Goal: Transaction & Acquisition: Purchase product/service

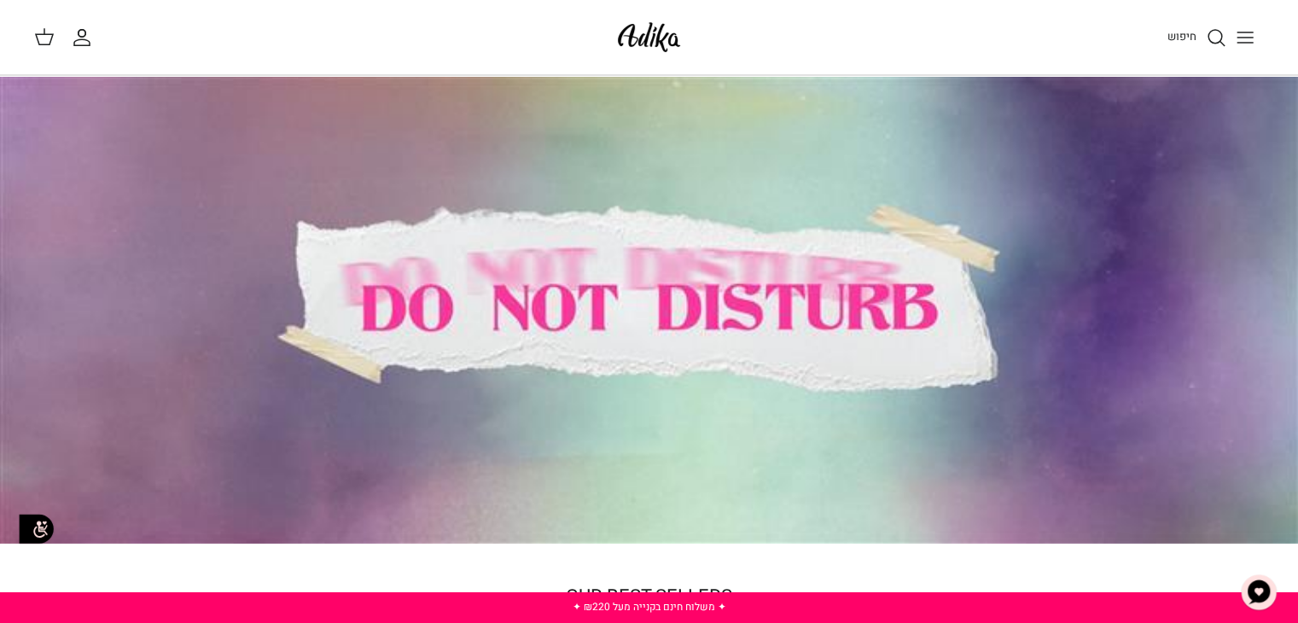
click at [1237, 32] on icon "Toggle menu" at bounding box center [1245, 37] width 20 height 20
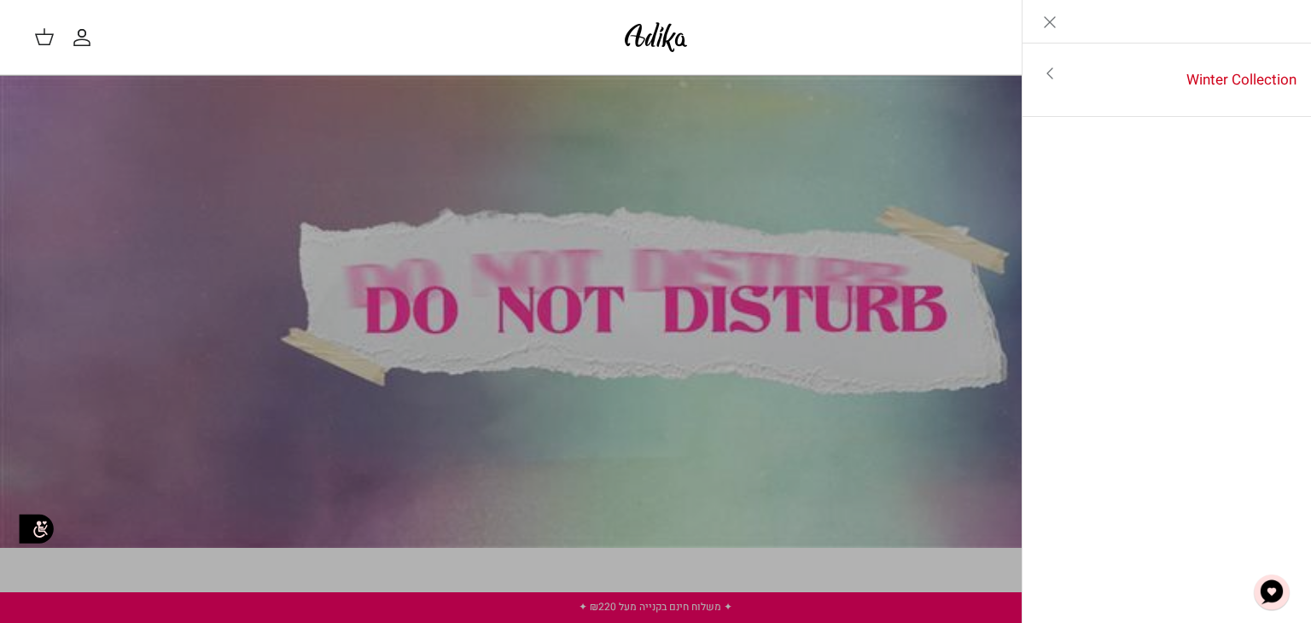
click at [857, 305] on link "Toggle menu" at bounding box center [655, 311] width 1311 height 623
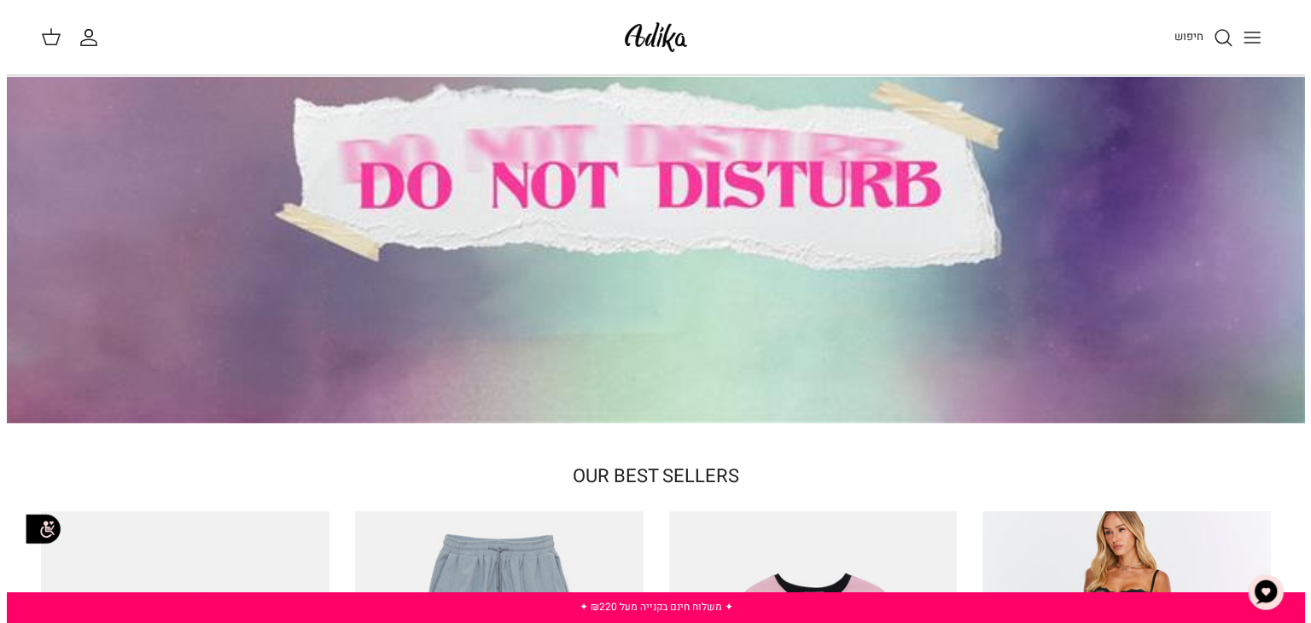
scroll to position [105, 0]
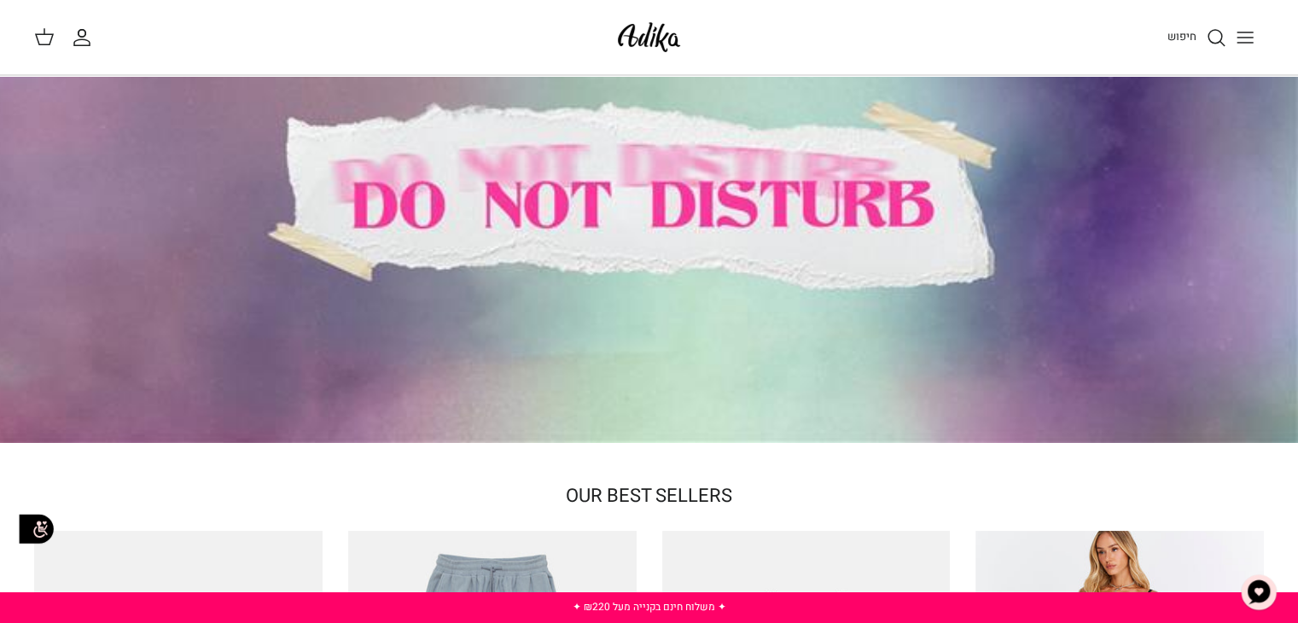
click at [1238, 24] on button "Toggle menu" at bounding box center [1245, 38] width 38 height 38
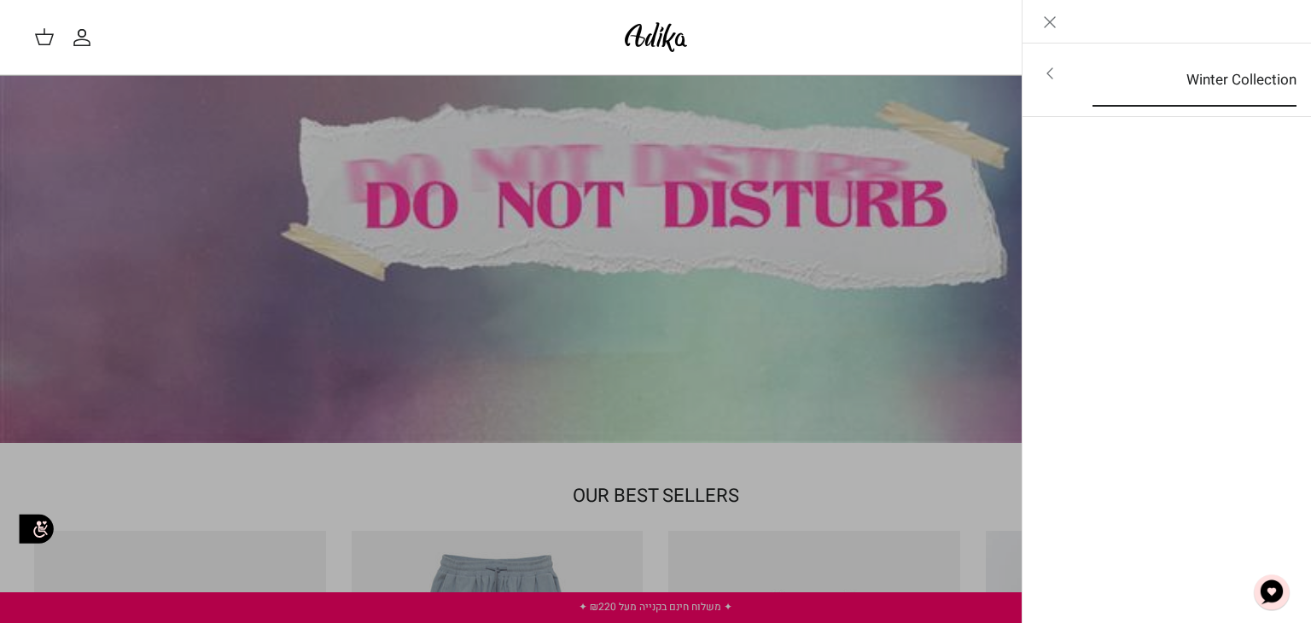
click at [1197, 80] on link "Winter Collection" at bounding box center [1194, 80] width 235 height 53
click at [1160, 78] on link "לכל הפריטים" at bounding box center [1167, 75] width 272 height 43
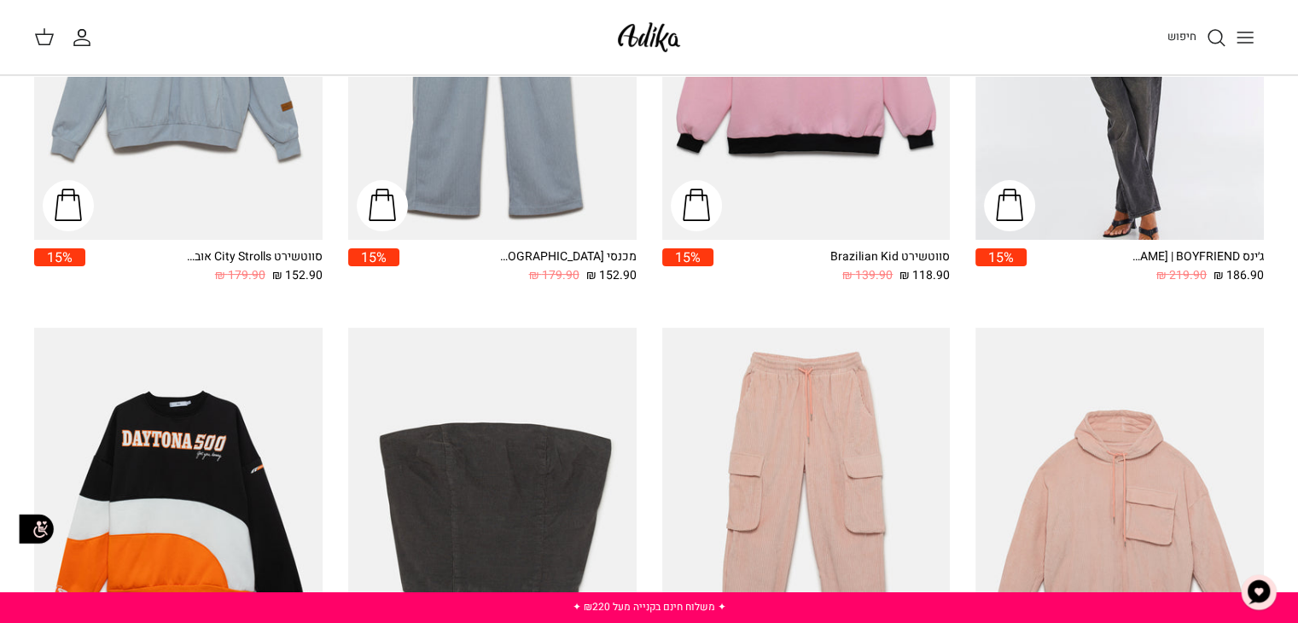
scroll to position [312, 0]
